Goal: Transaction & Acquisition: Purchase product/service

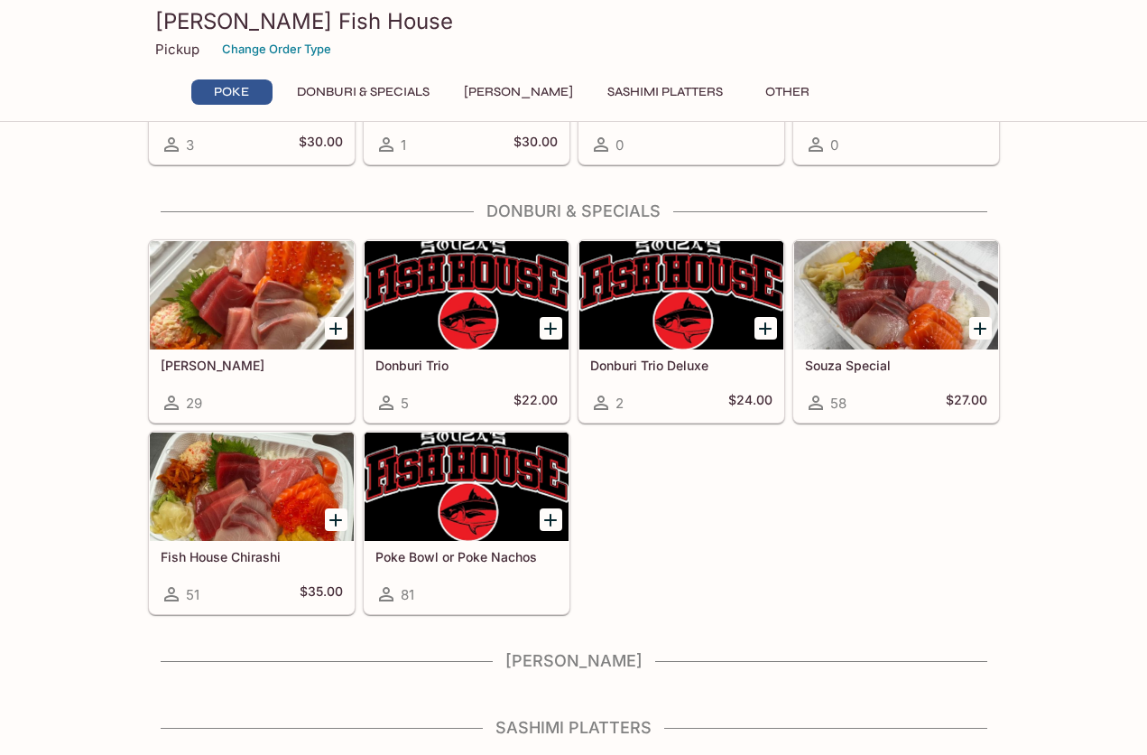
scroll to position [209, 0]
click at [636, 728] on h4 "Sashimi Platters" at bounding box center [574, 728] width 852 height 20
click at [610, 711] on div "Poke Ahi Poke (1 lb) 3 $30.00 Ora King Salmon Poke (1 lb) 1 $30.00 Poke Bombs 0…" at bounding box center [574, 379] width 867 height 872
click at [633, 729] on h4 "Sashimi Platters" at bounding box center [574, 728] width 852 height 20
click at [670, 738] on h4 "Sashimi Platters" at bounding box center [574, 728] width 852 height 20
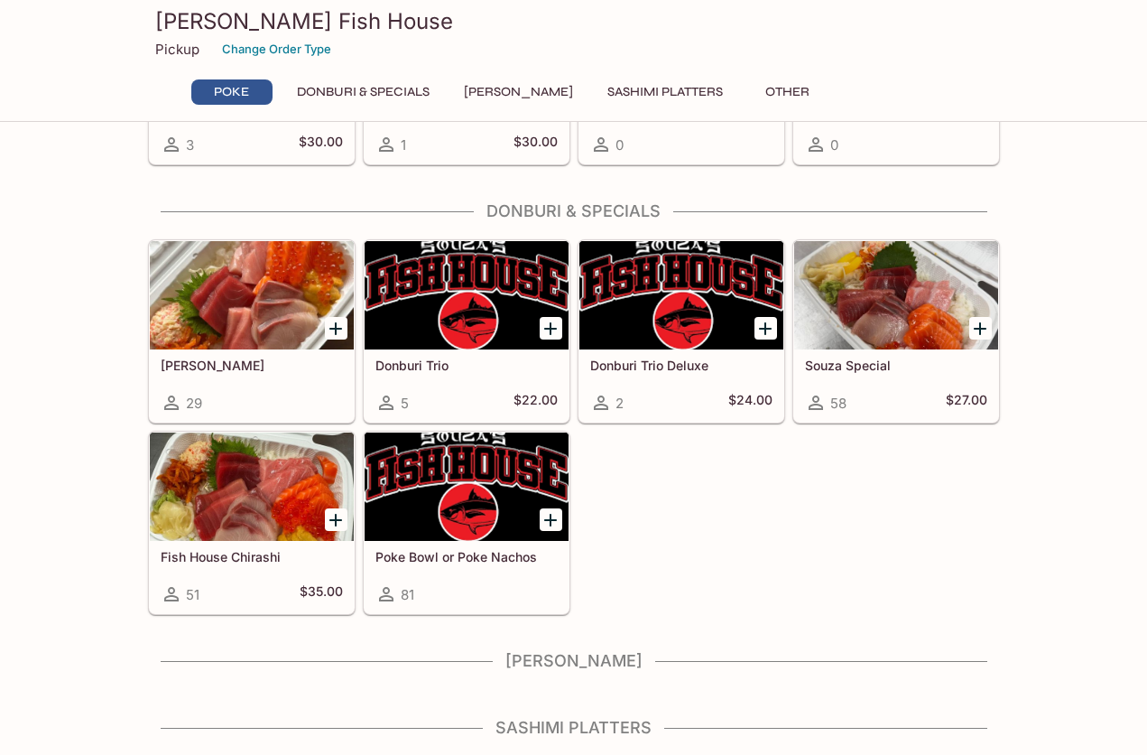
click at [670, 738] on h4 "Sashimi Platters" at bounding box center [574, 728] width 852 height 20
click at [650, 746] on div "Sashimi Platters" at bounding box center [574, 733] width 852 height 31
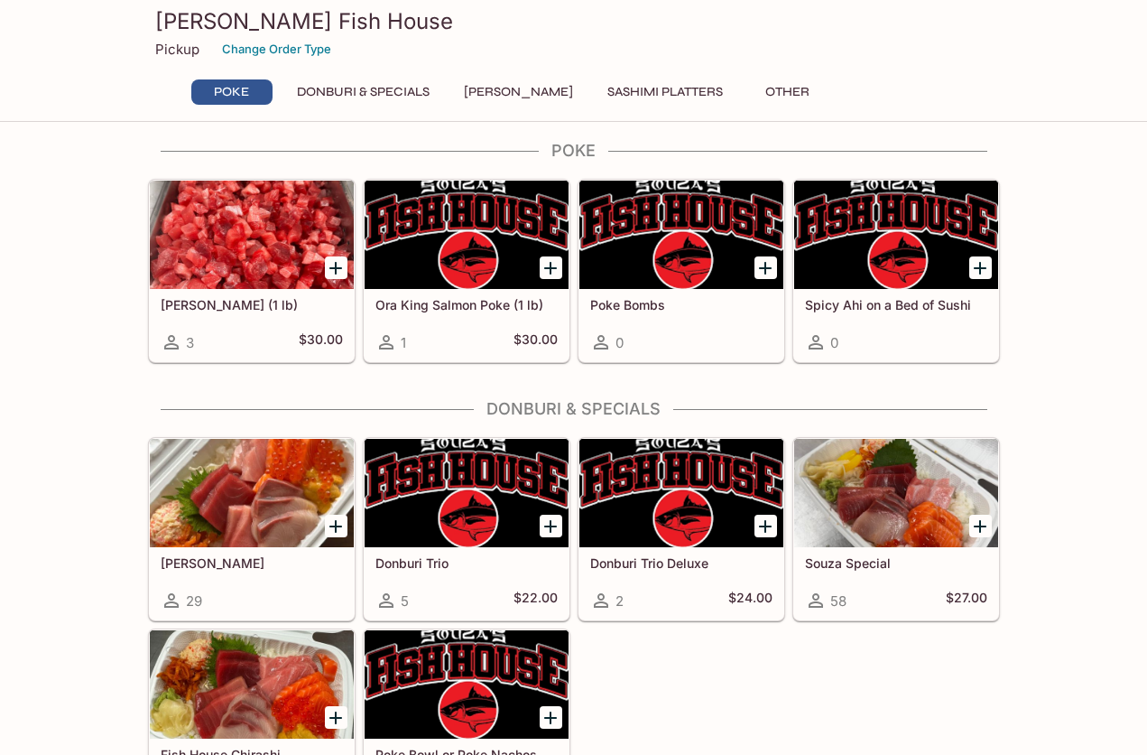
scroll to position [0, 0]
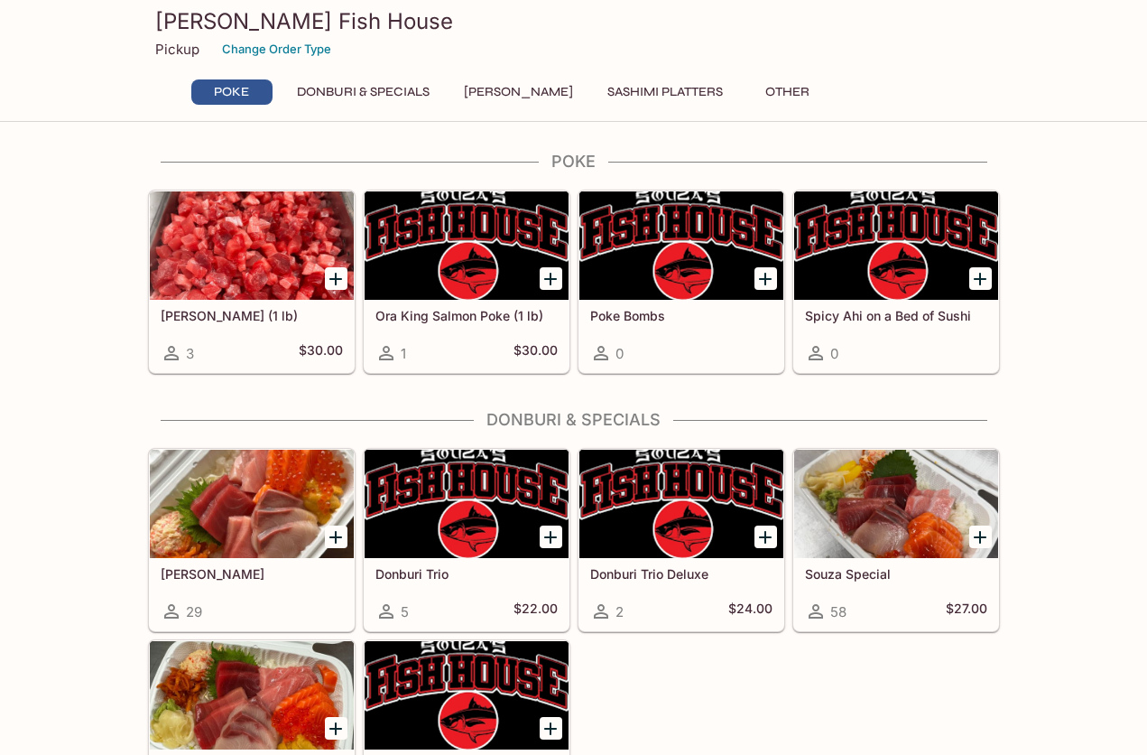
click at [684, 87] on button "Sashimi Platters" at bounding box center [665, 91] width 135 height 25
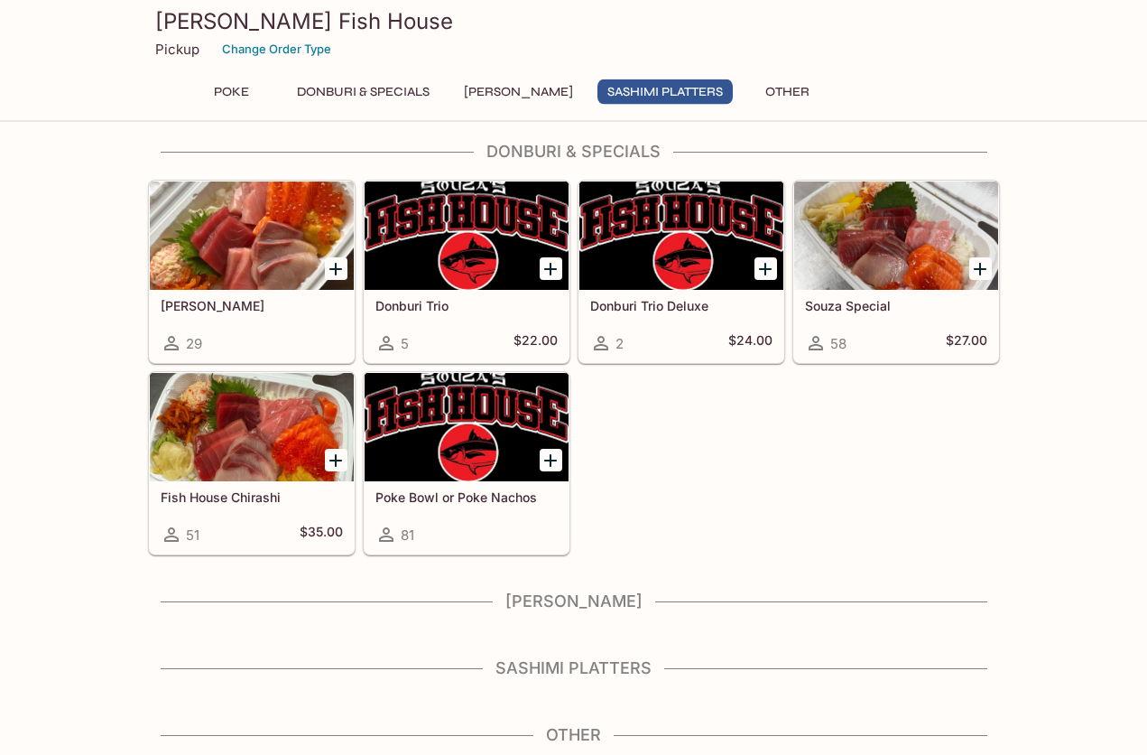
scroll to position [269, 0]
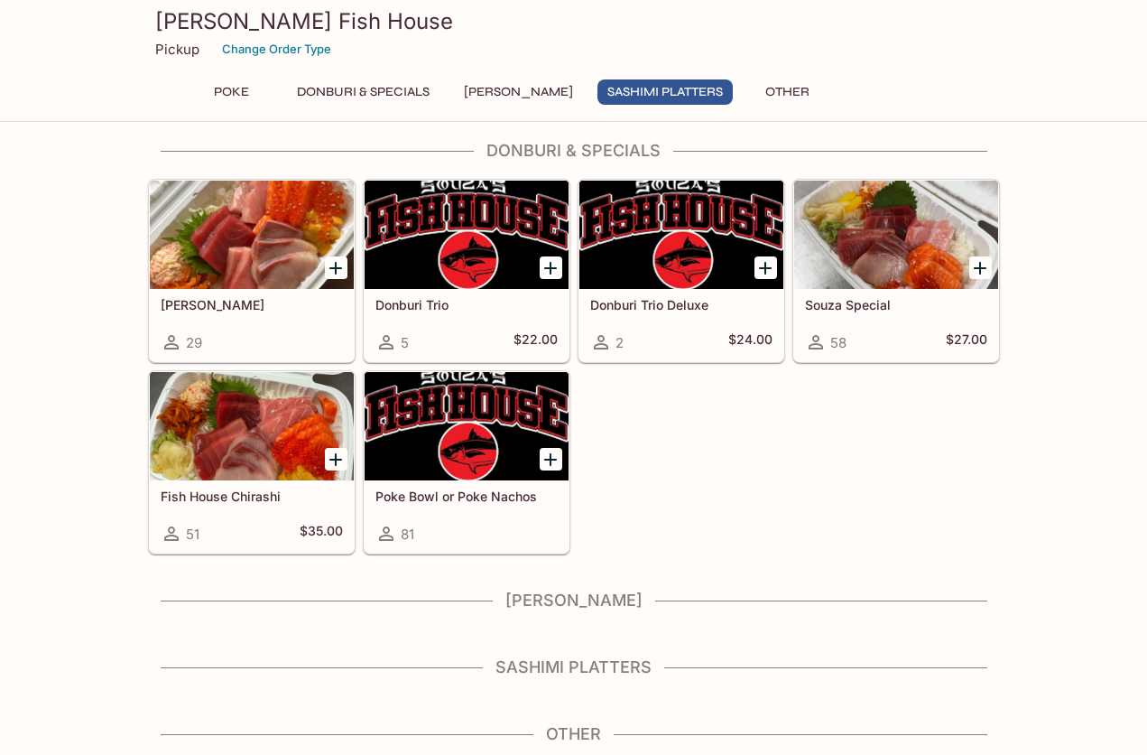
click at [258, 242] on div at bounding box center [252, 235] width 204 height 108
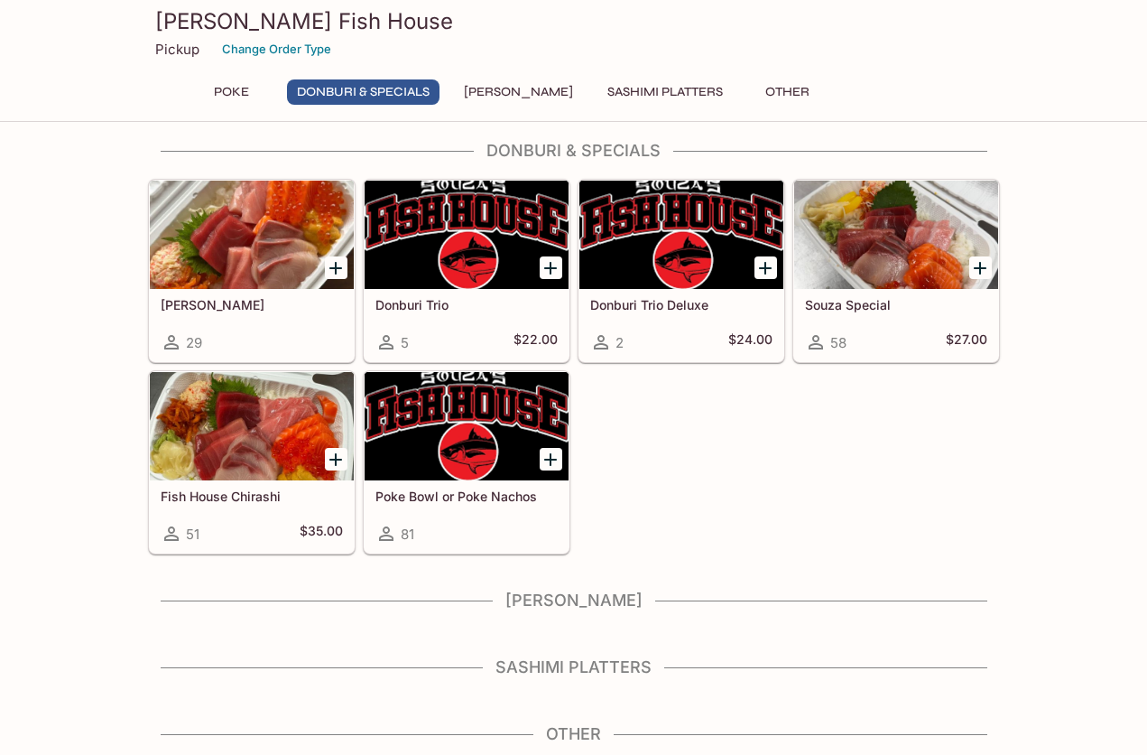
click at [239, 422] on div at bounding box center [252, 426] width 204 height 108
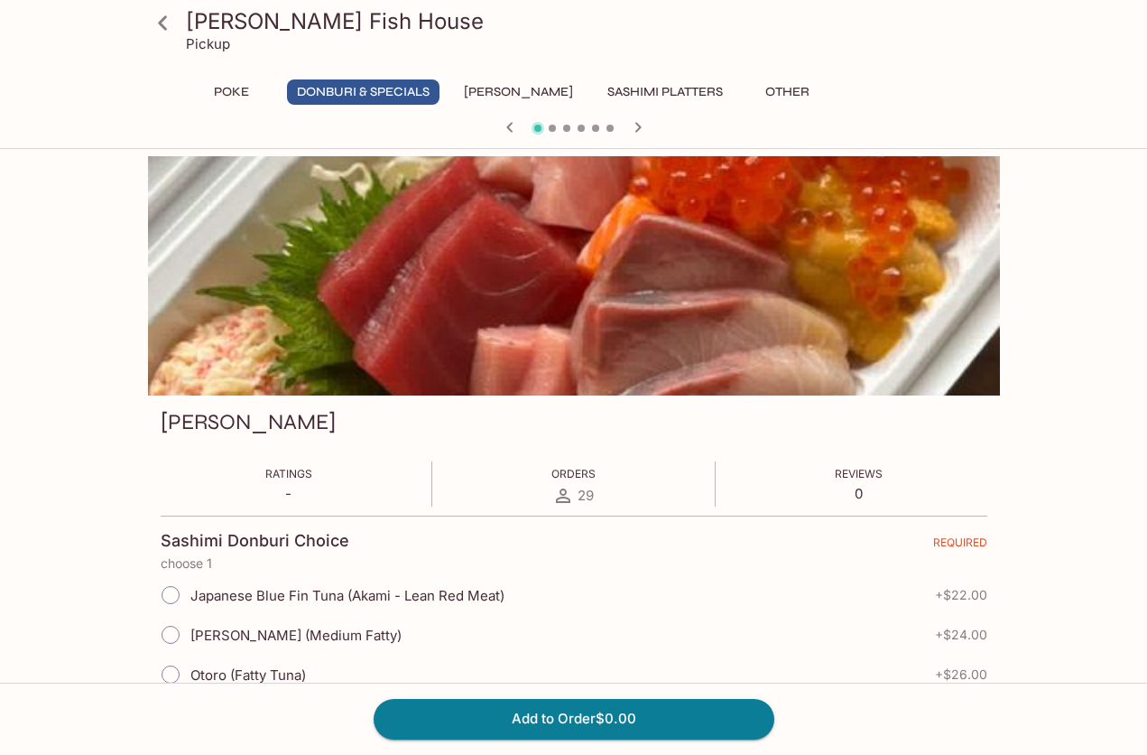
click at [692, 85] on button "Sashimi Platters" at bounding box center [665, 91] width 135 height 25
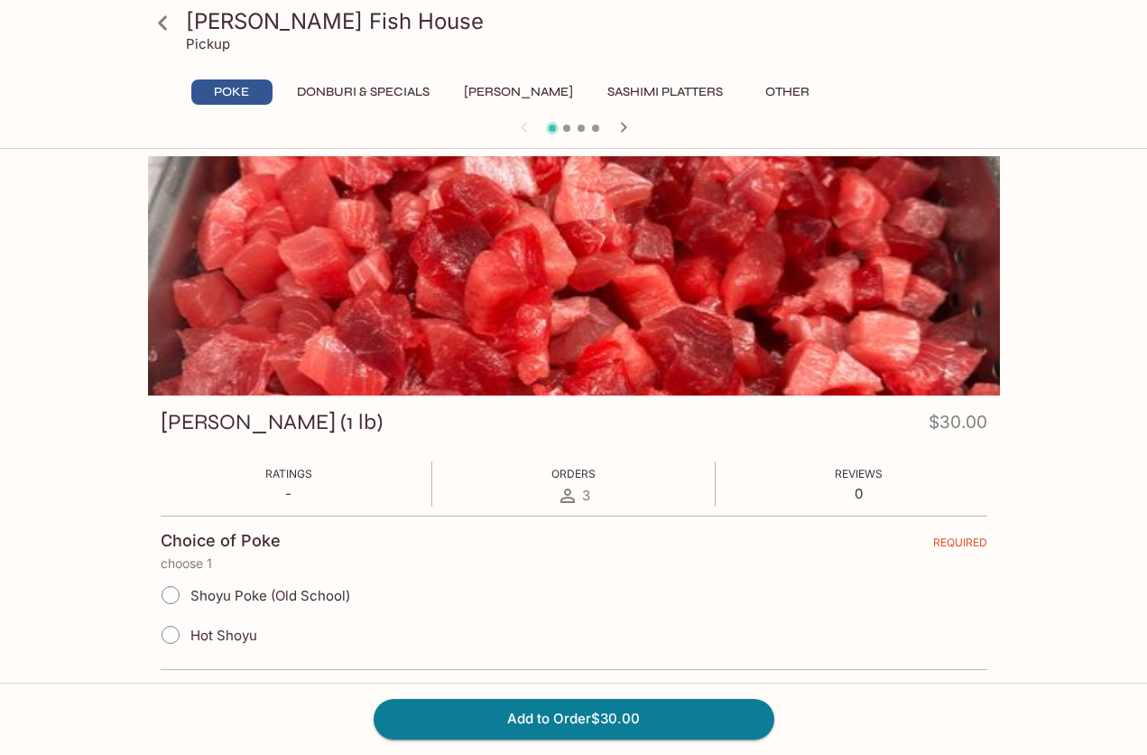
click at [689, 83] on button "Sashimi Platters" at bounding box center [665, 91] width 135 height 25
click at [696, 91] on button "Sashimi Platters" at bounding box center [665, 91] width 135 height 25
click at [804, 90] on button "Other" at bounding box center [788, 91] width 81 height 25
click at [607, 145] on div "[PERSON_NAME] Fish House Pickup Poke Donburi & Specials Sushi Cakes Sashimi Pla…" at bounding box center [573, 74] width 1147 height 149
click at [641, 118] on div at bounding box center [574, 129] width 867 height 27
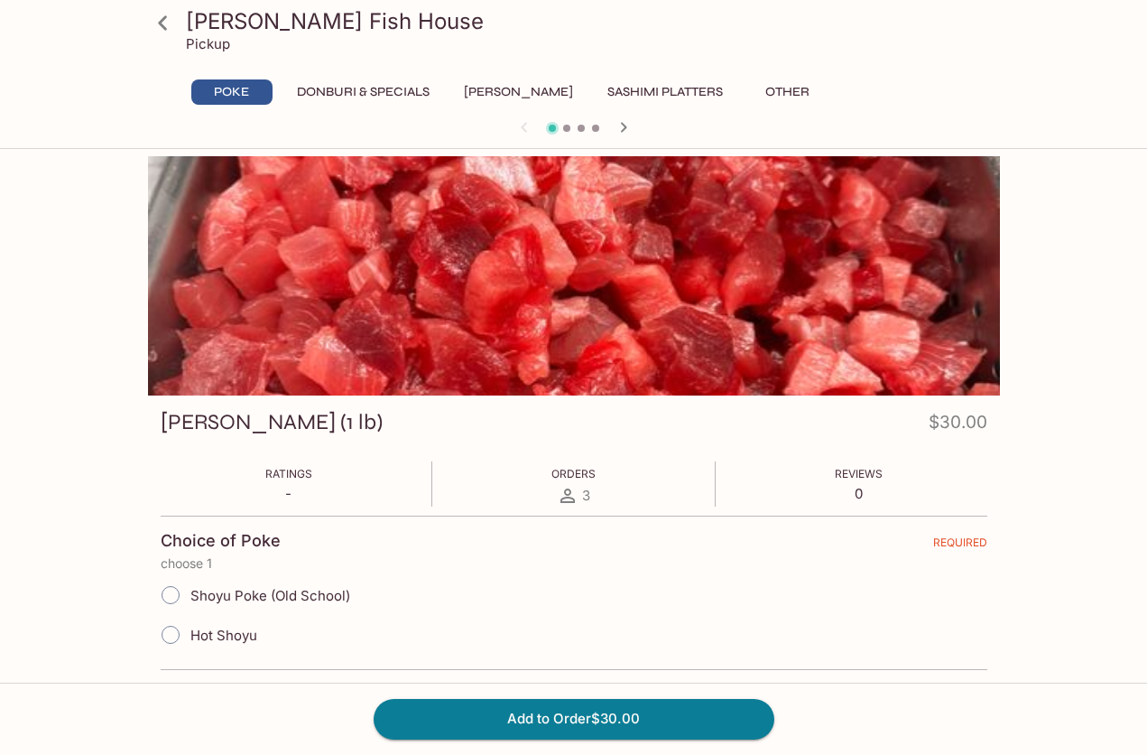
click at [624, 128] on icon "button" at bounding box center [623, 127] width 6 height 10
